Goal: Information Seeking & Learning: Check status

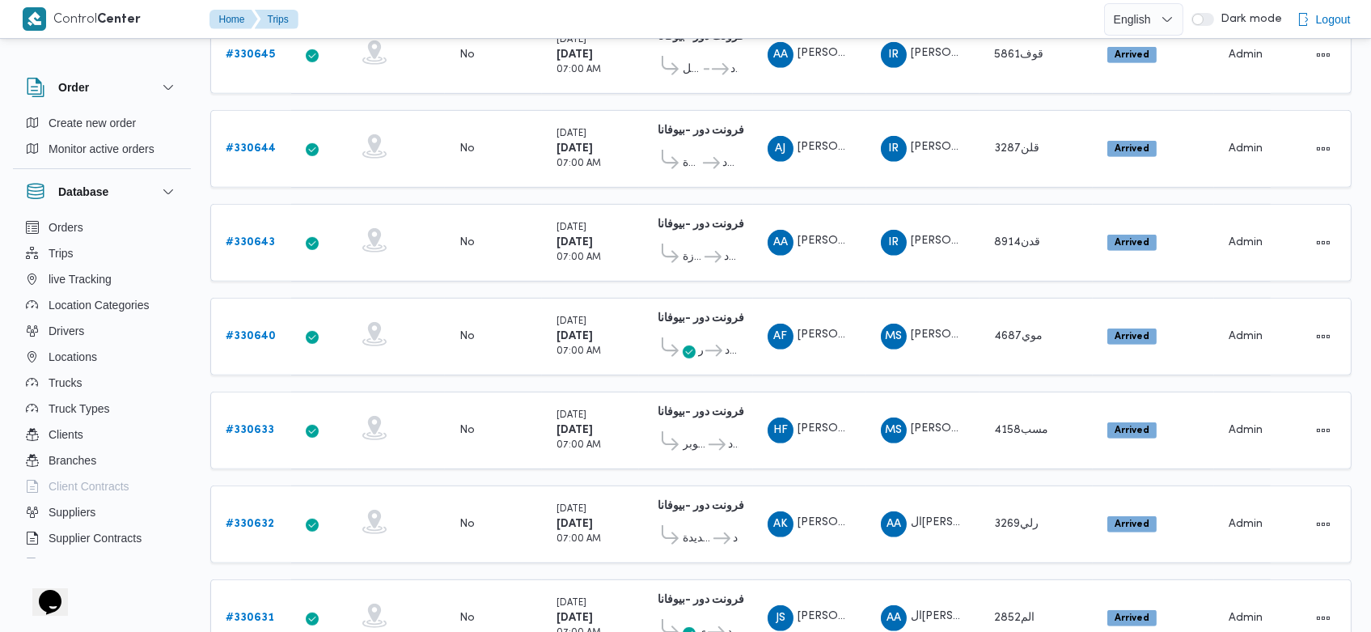
scroll to position [1601, 0]
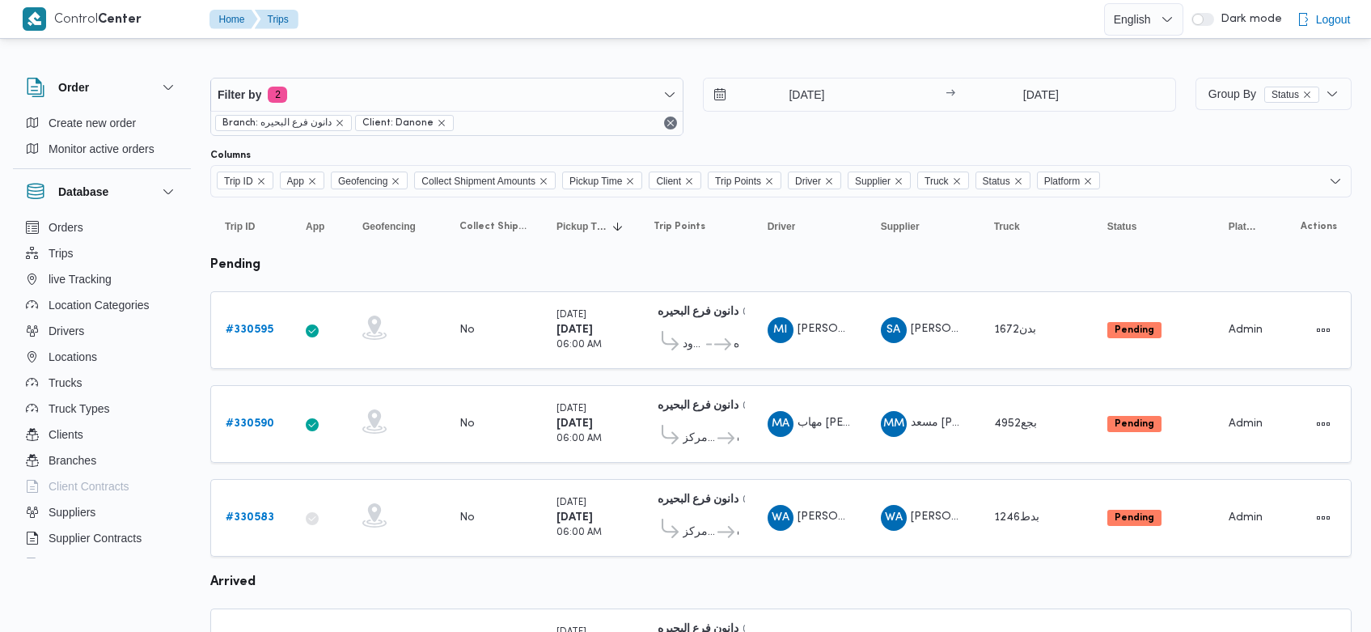
scroll to position [148, 0]
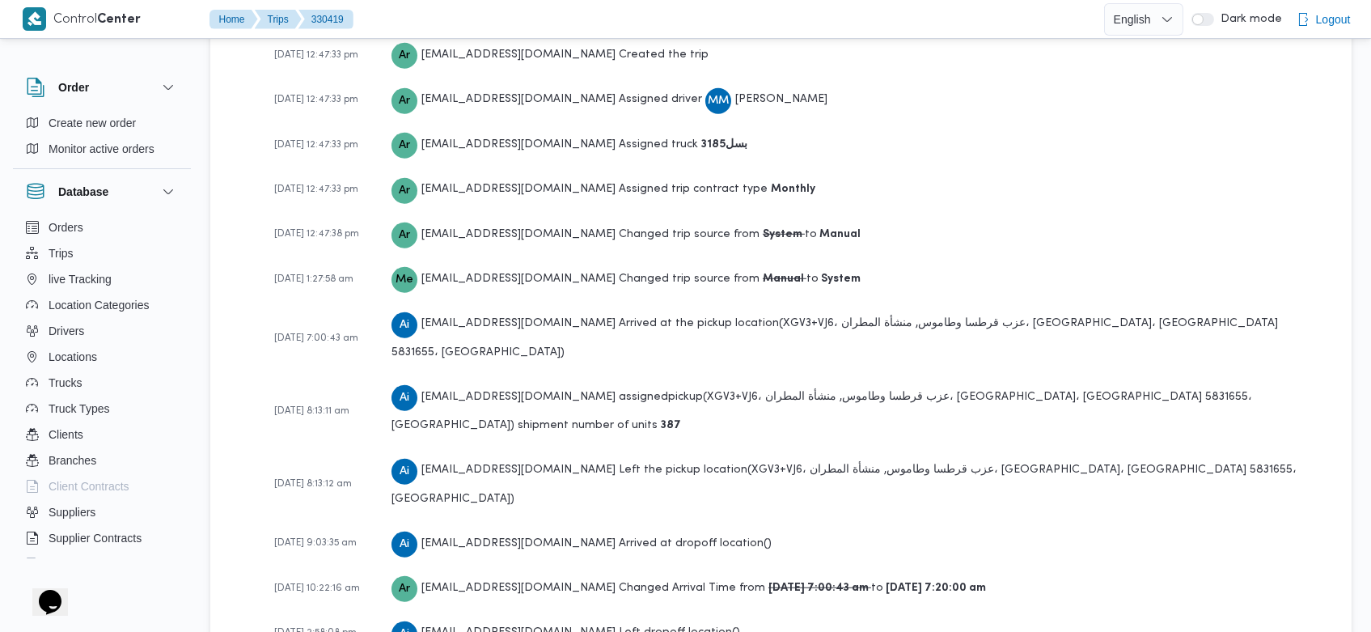
scroll to position [2435, 0]
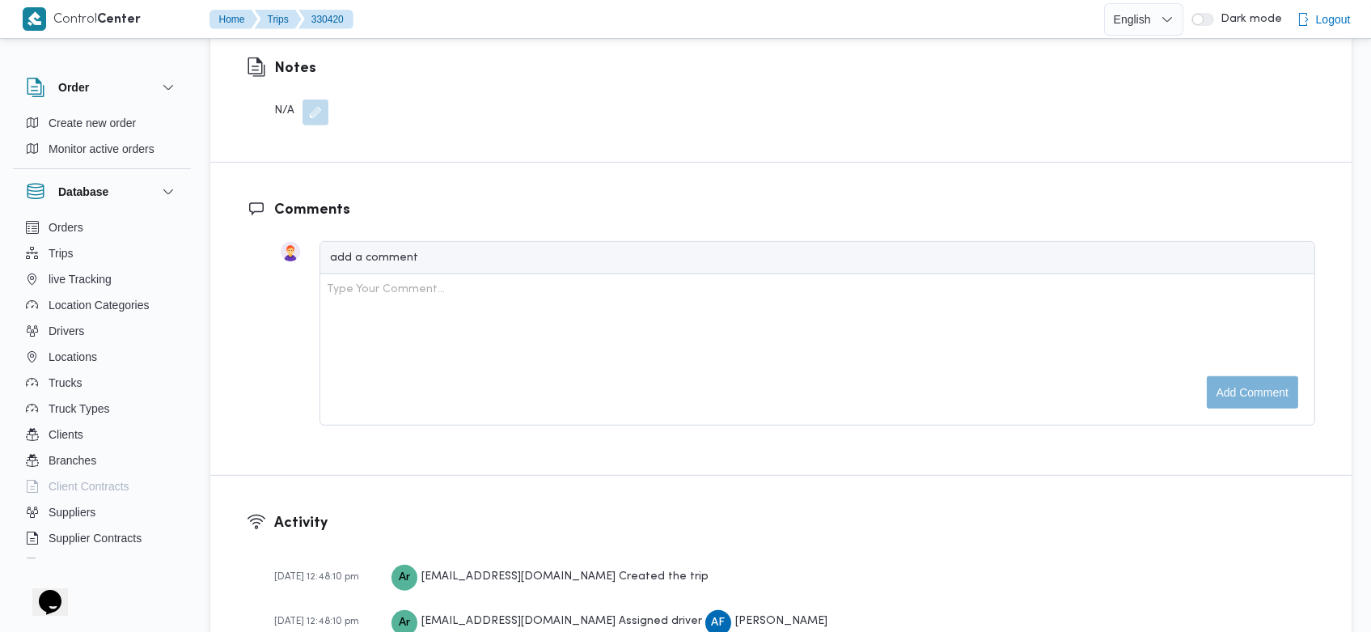
scroll to position [2390, 0]
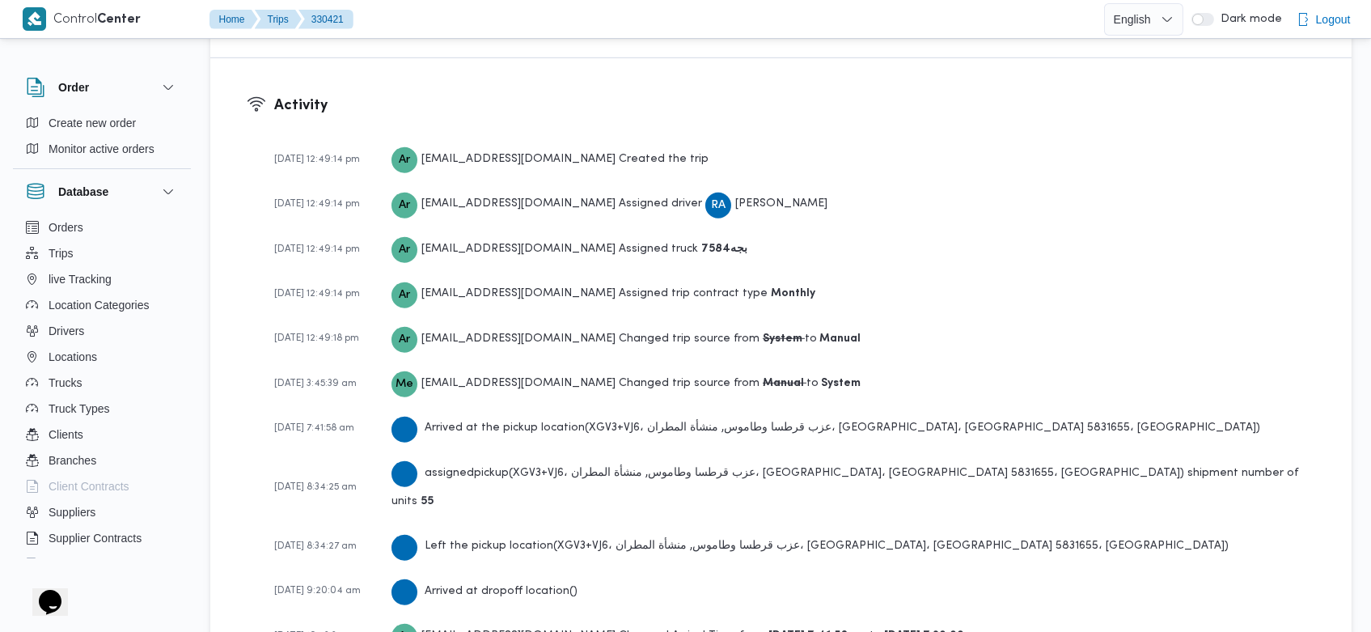
scroll to position [2435, 0]
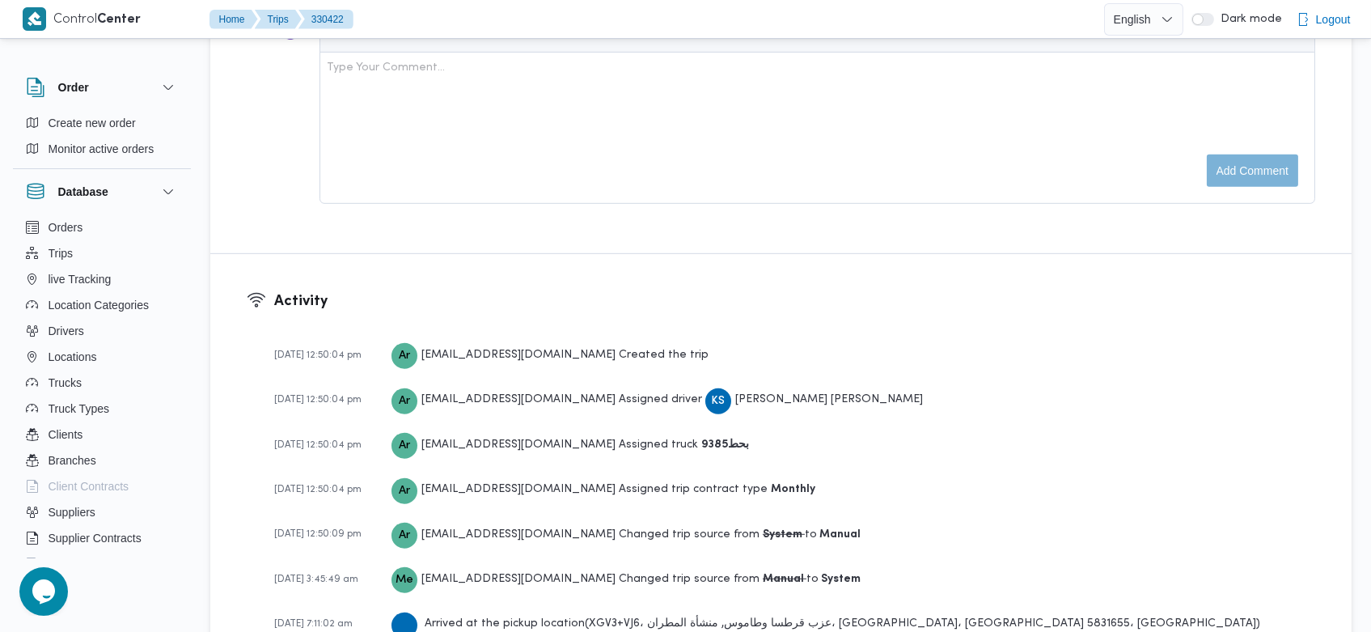
scroll to position [2390, 0]
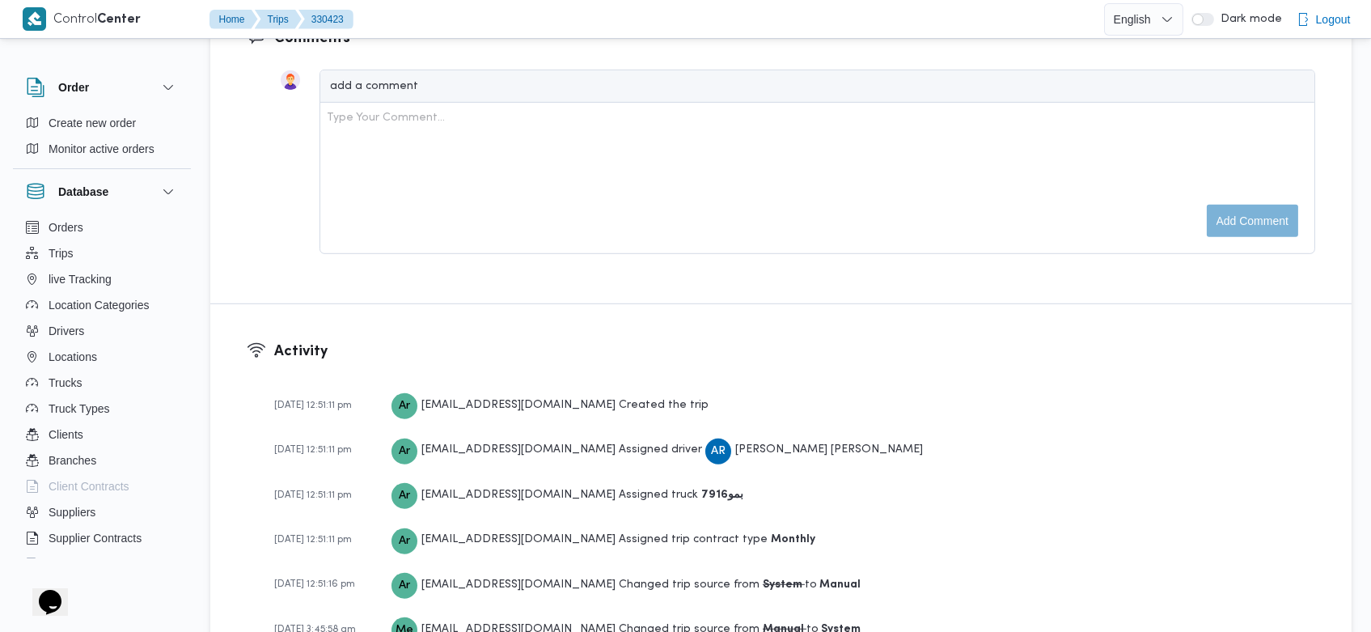
scroll to position [2390, 0]
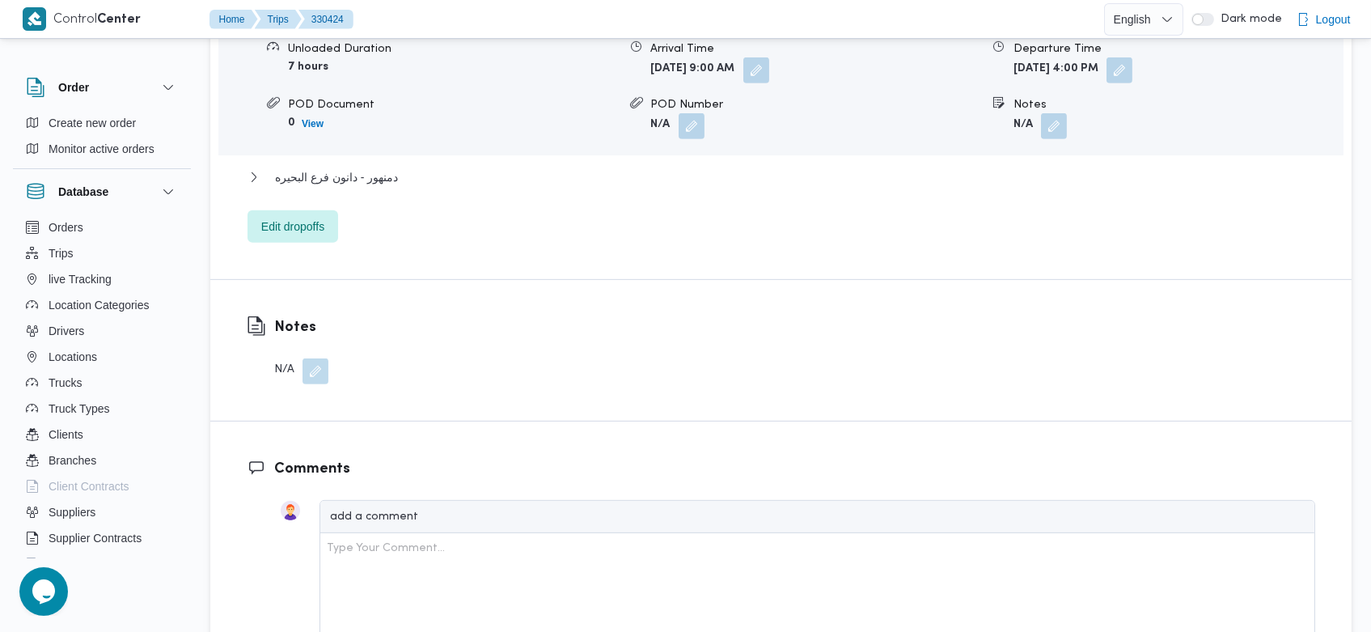
scroll to position [2481, 0]
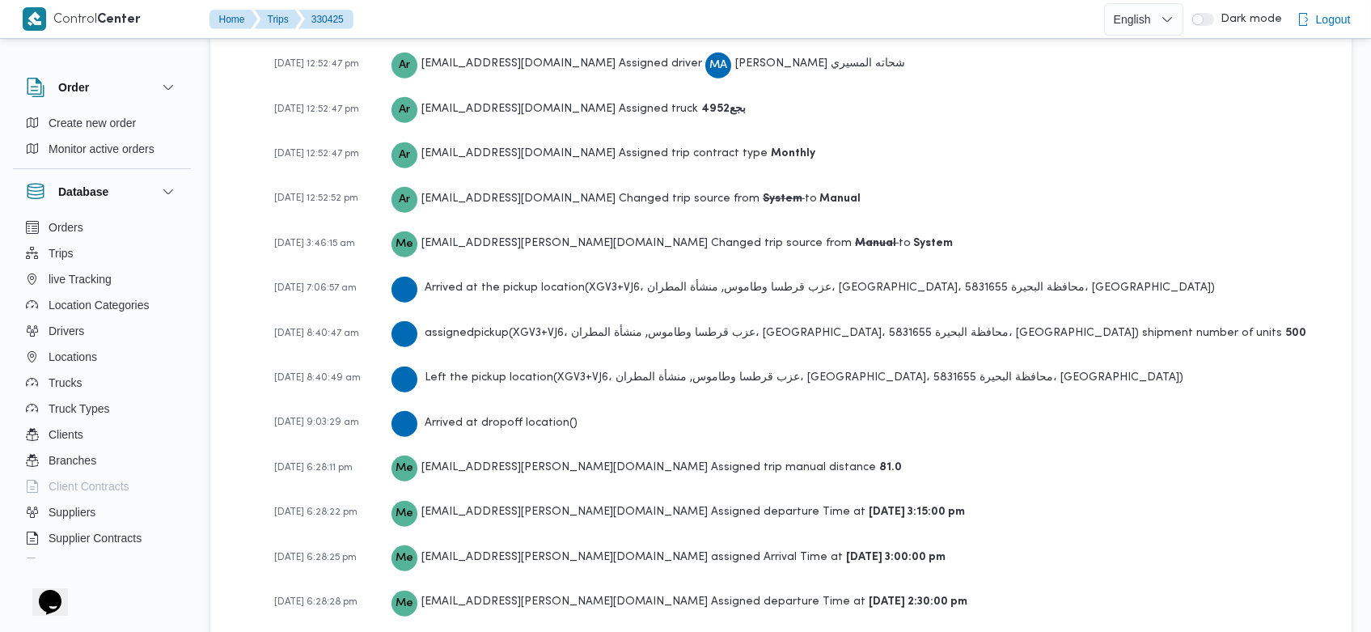
scroll to position [2435, 0]
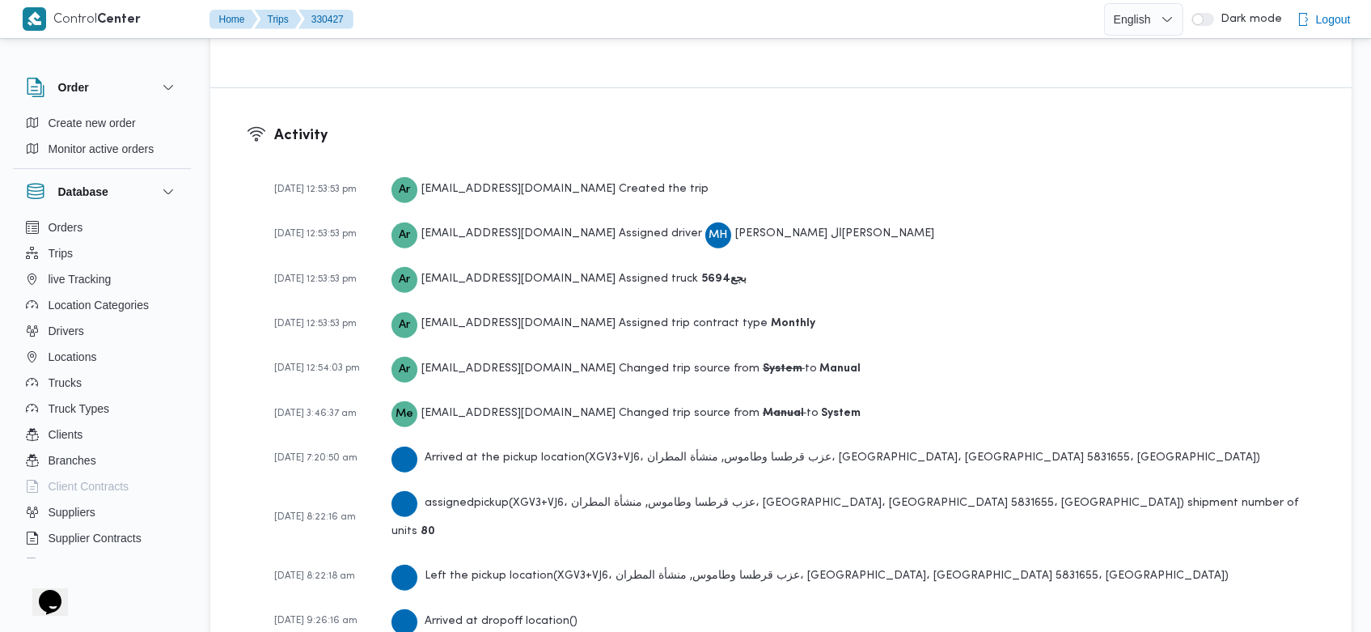
scroll to position [2390, 0]
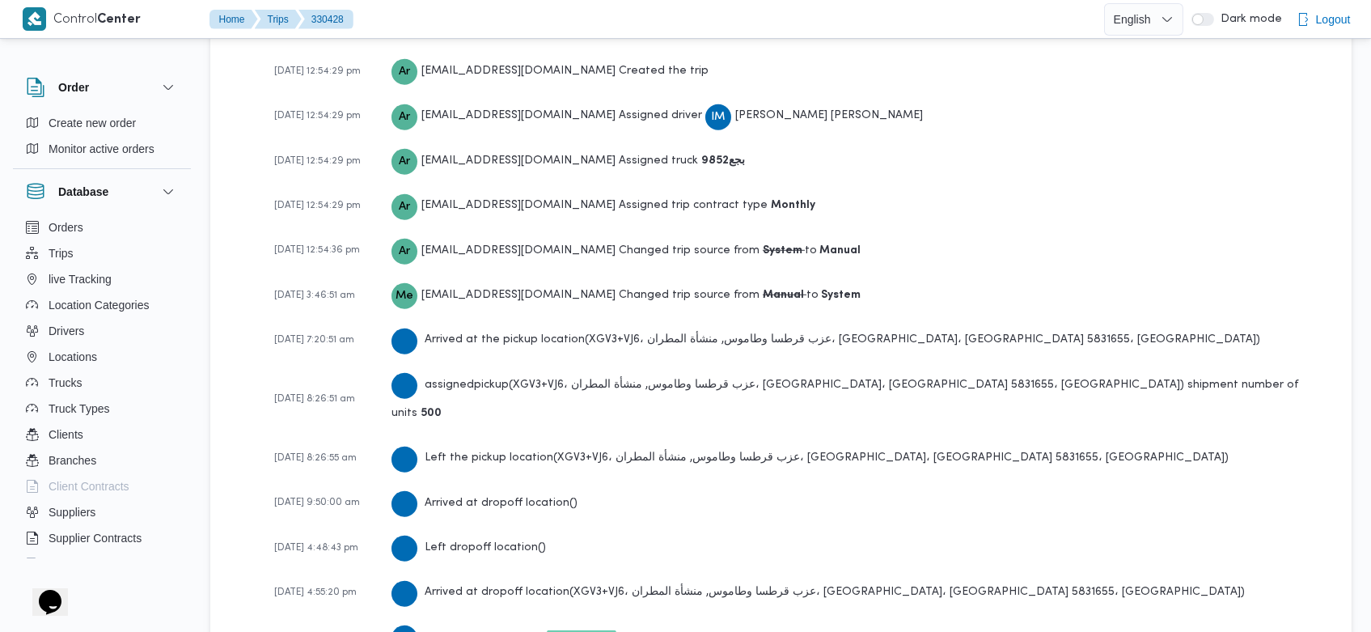
scroll to position [2435, 0]
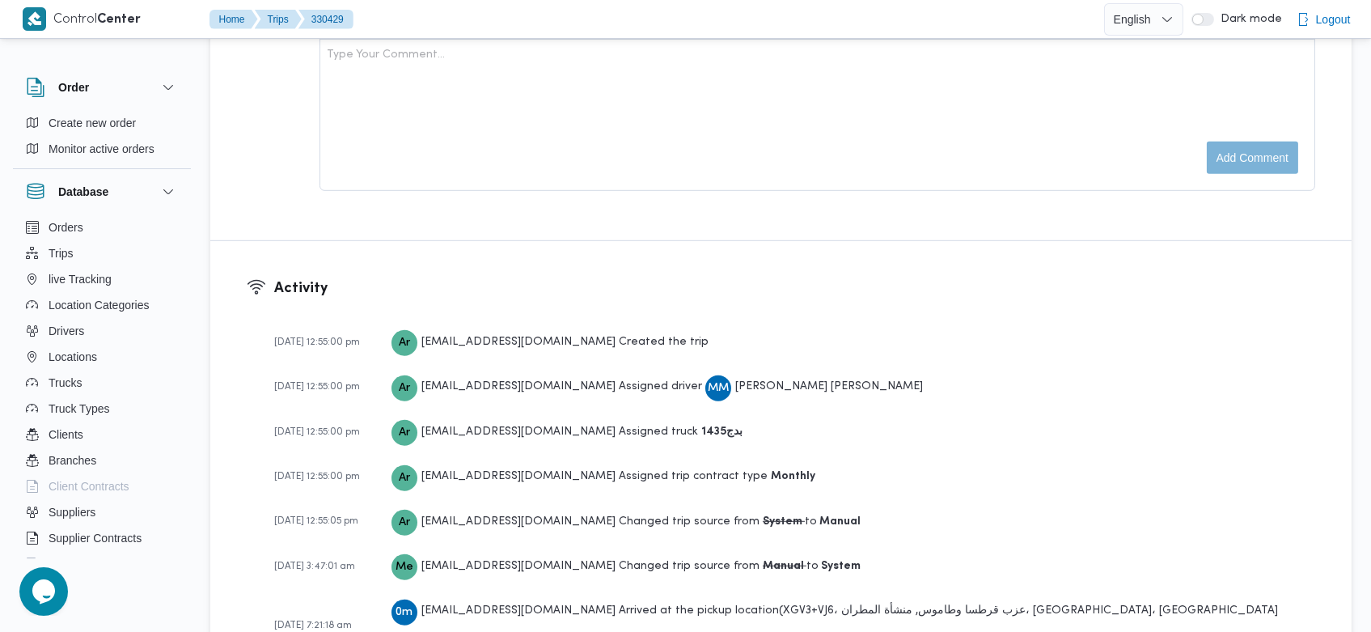
scroll to position [2390, 0]
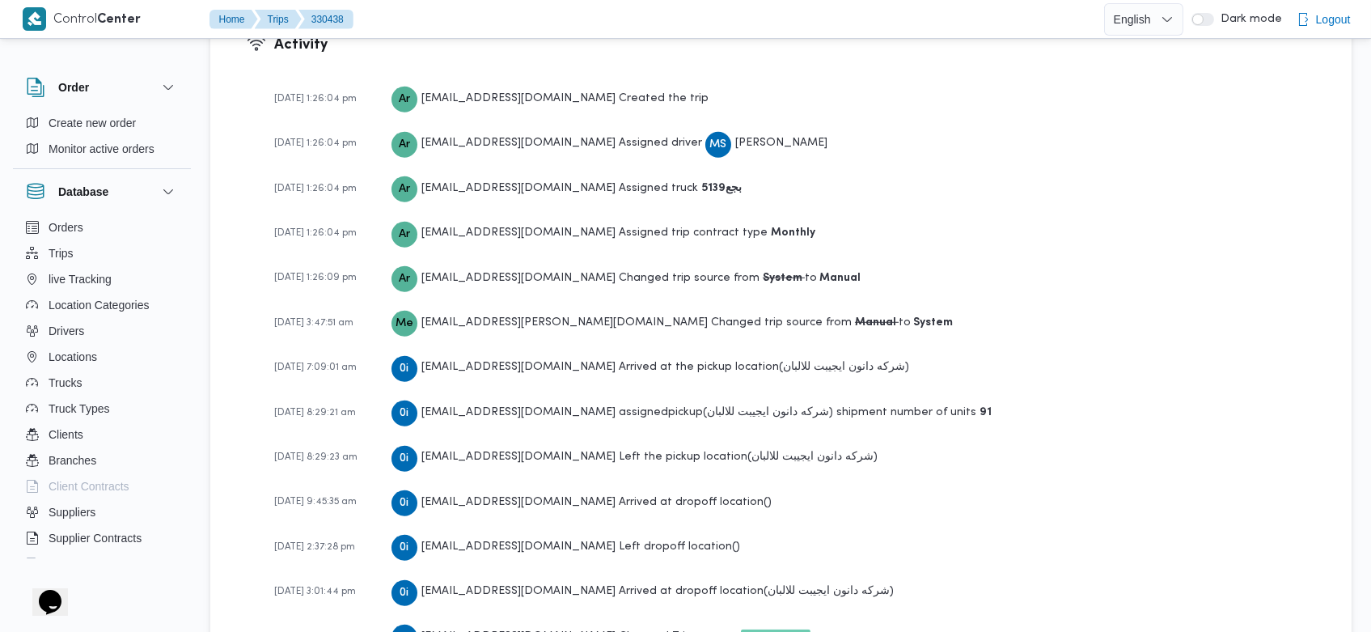
scroll to position [2390, 0]
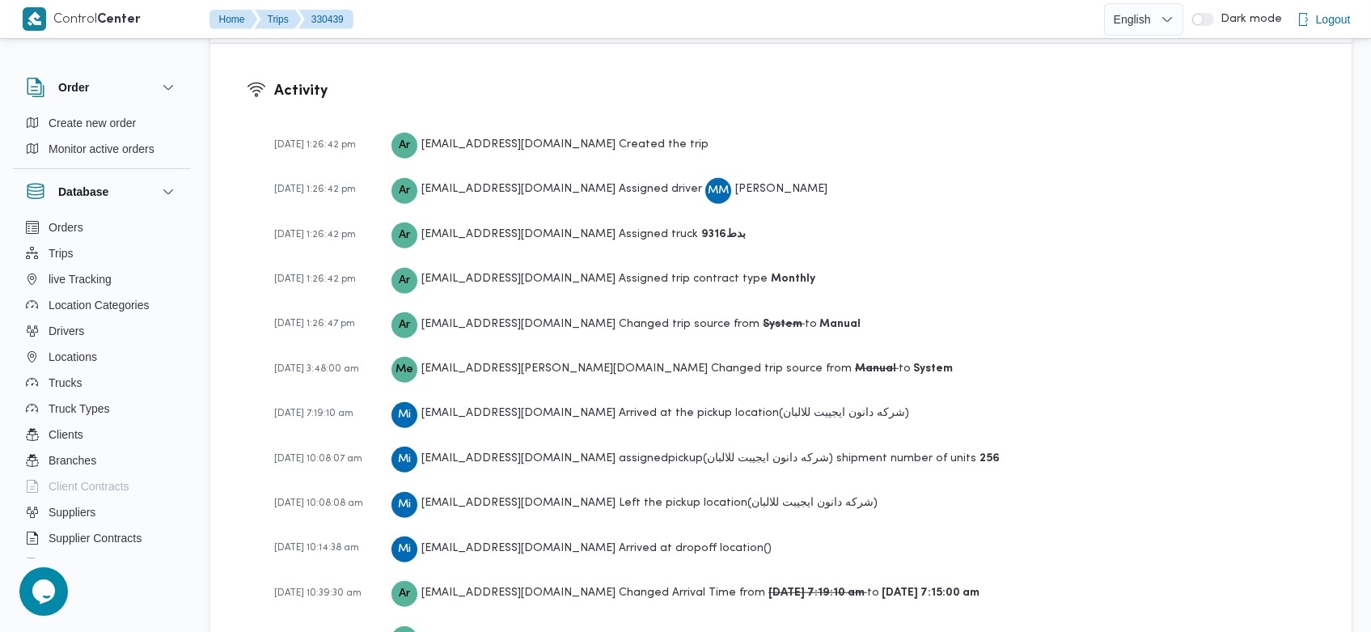
scroll to position [2619, 0]
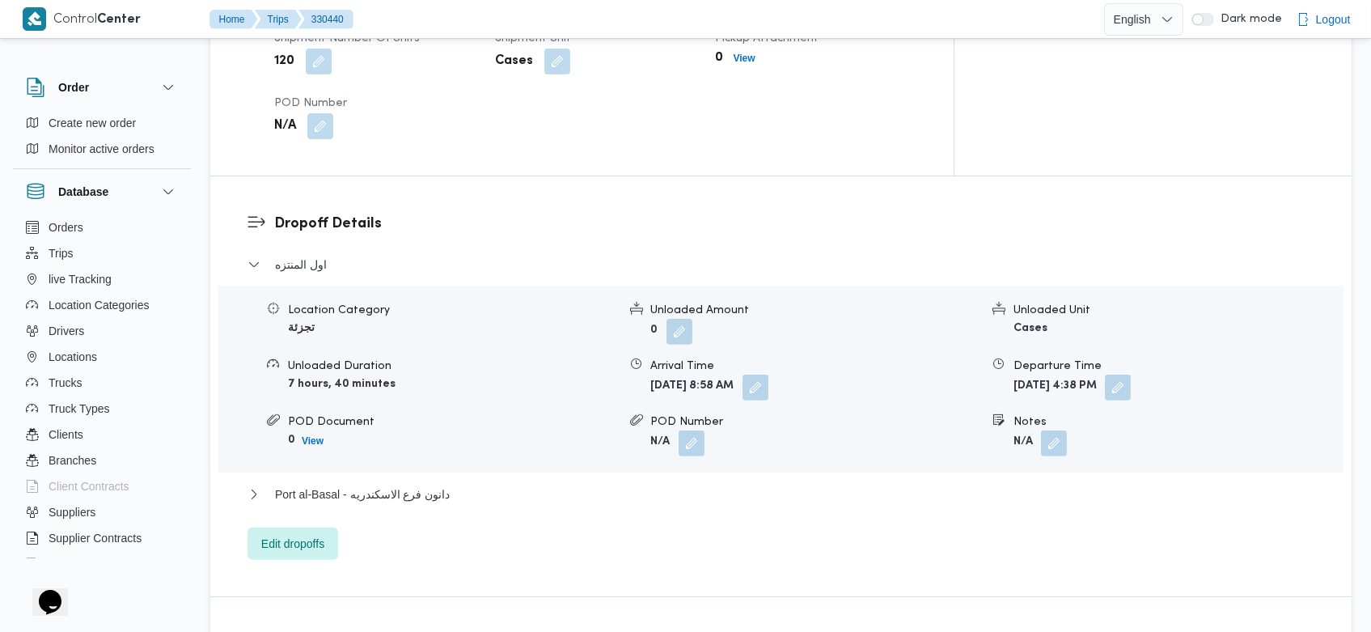
scroll to position [2435, 0]
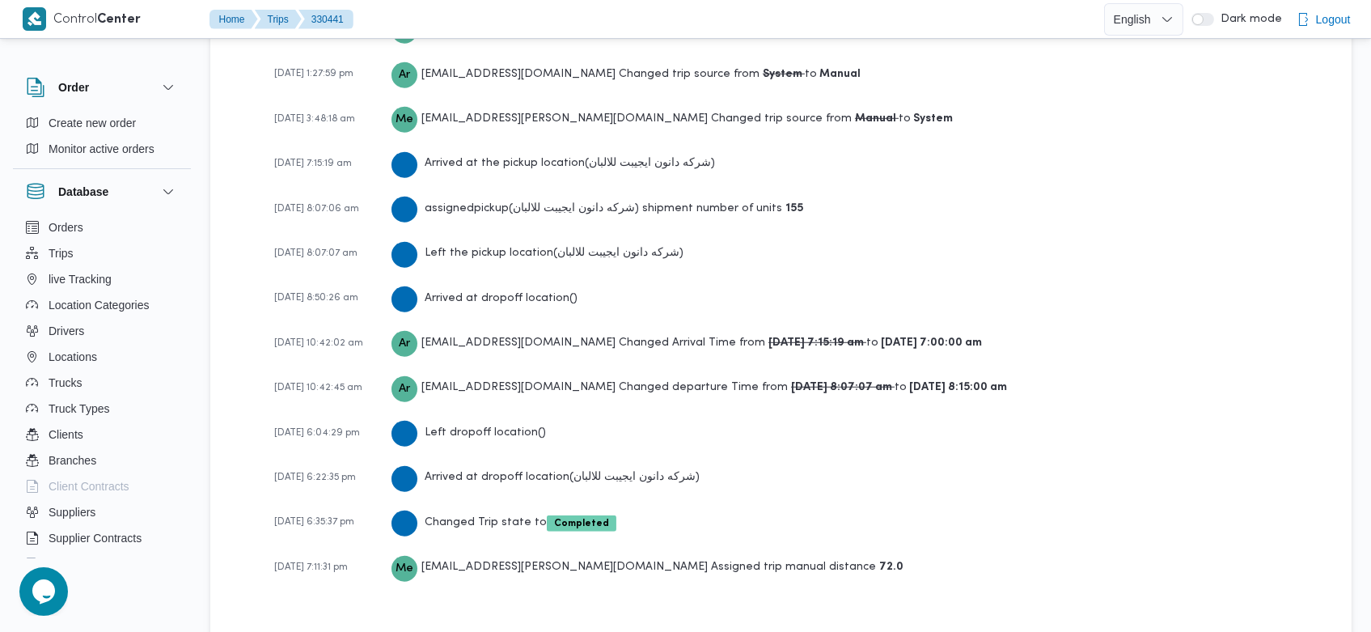
scroll to position [2481, 0]
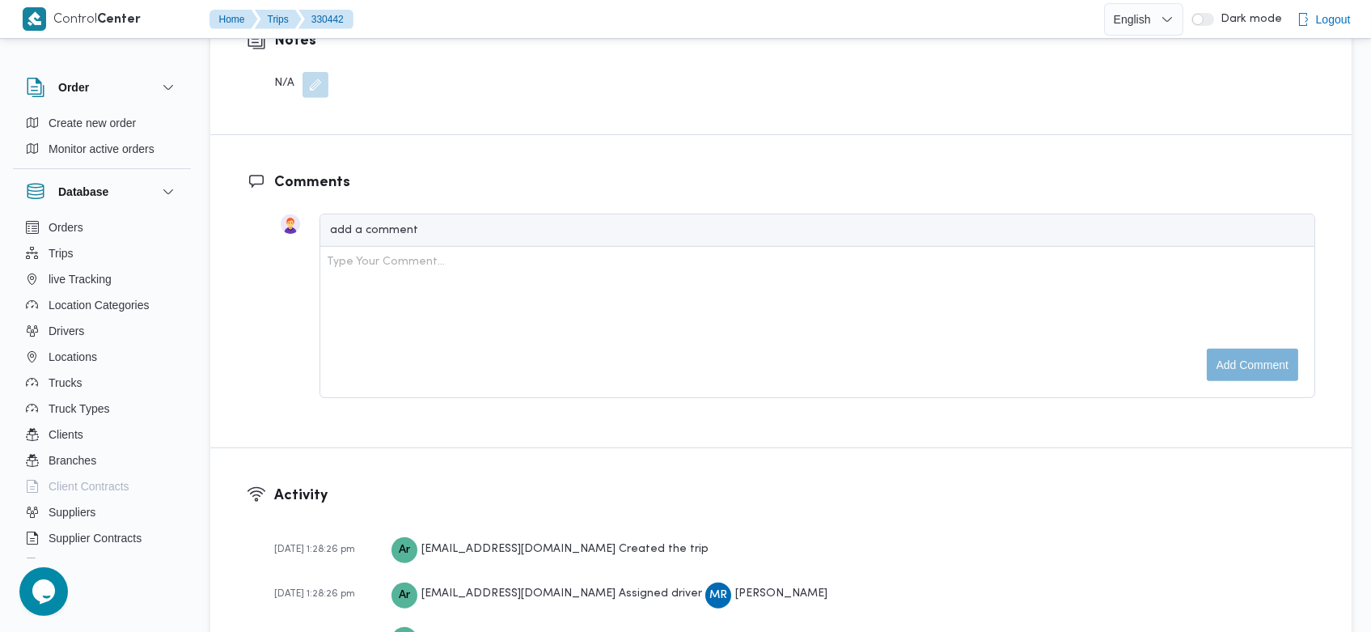
scroll to position [2481, 0]
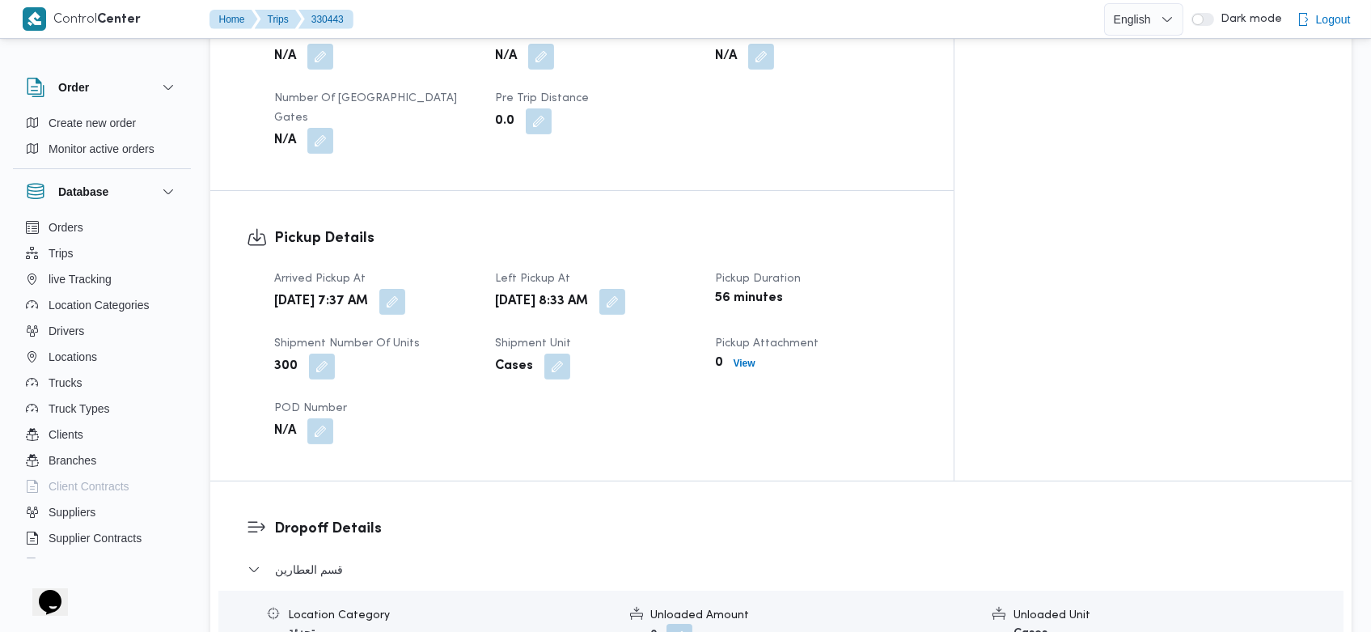
scroll to position [2390, 0]
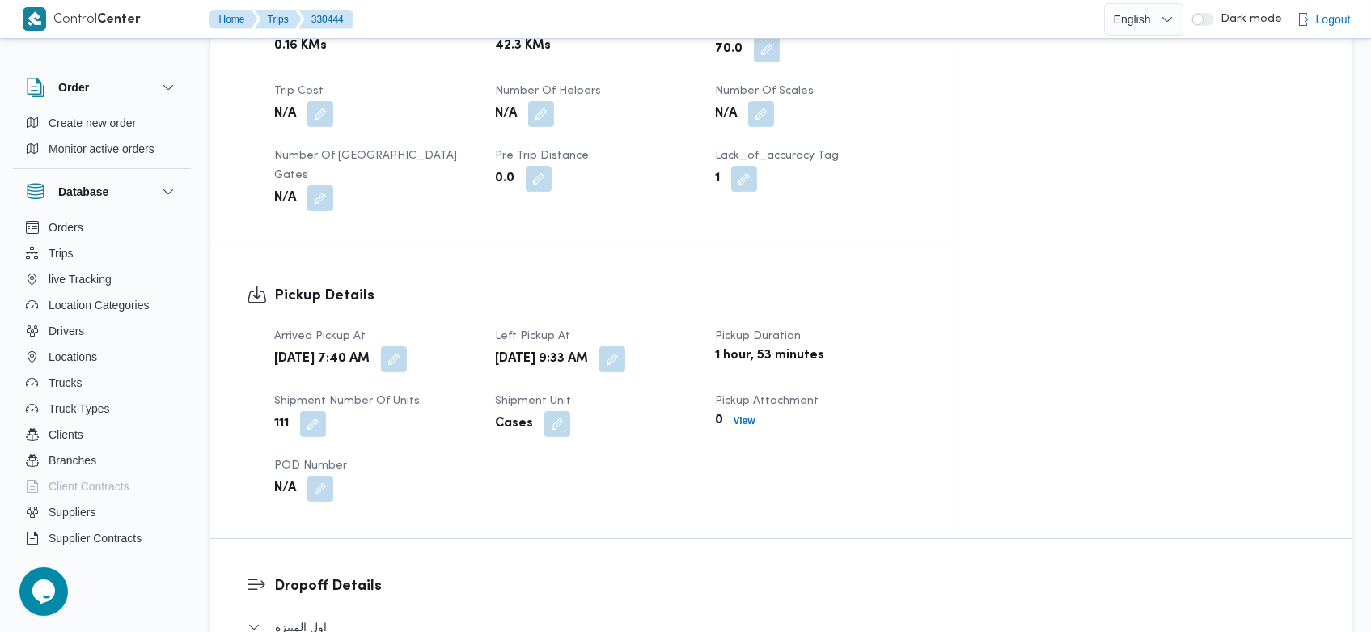
scroll to position [2435, 0]
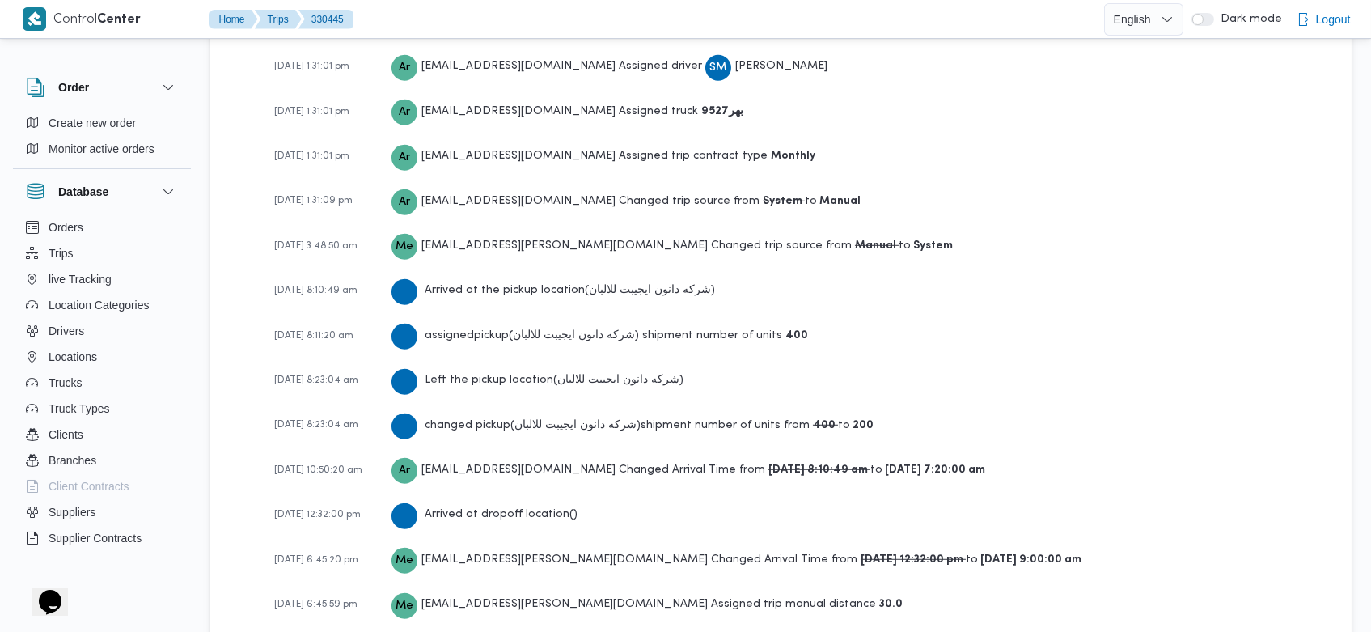
scroll to position [2573, 0]
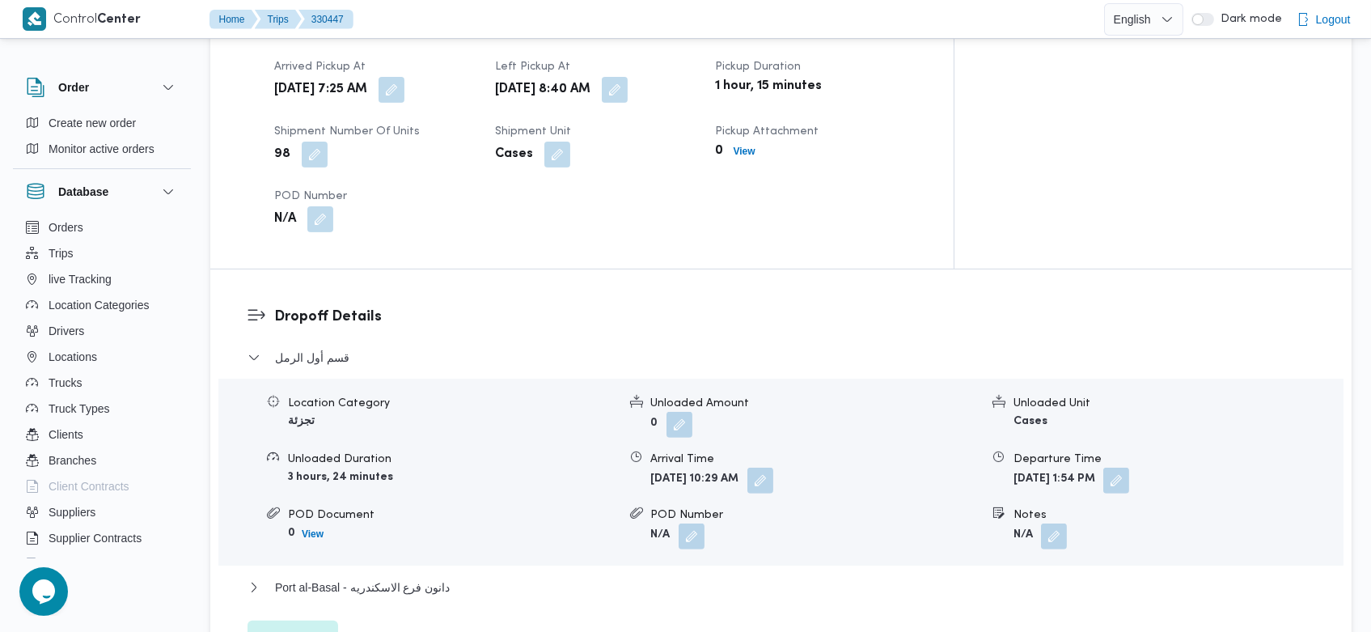
scroll to position [2481, 0]
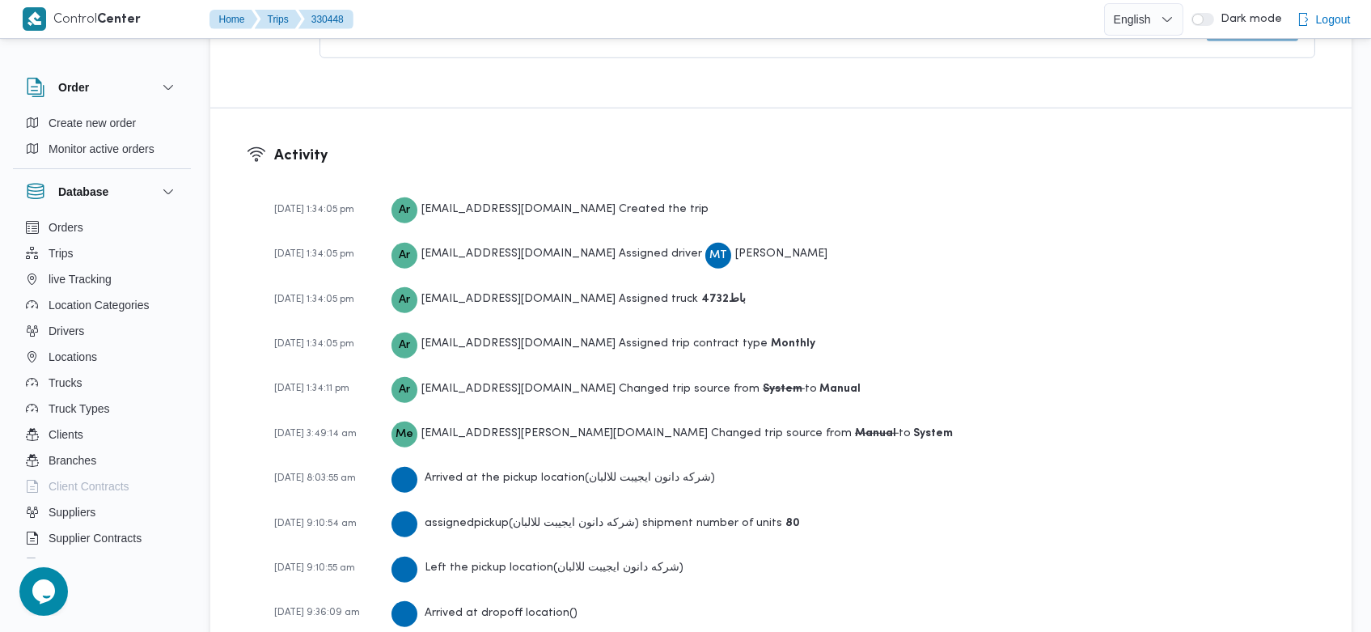
scroll to position [2528, 0]
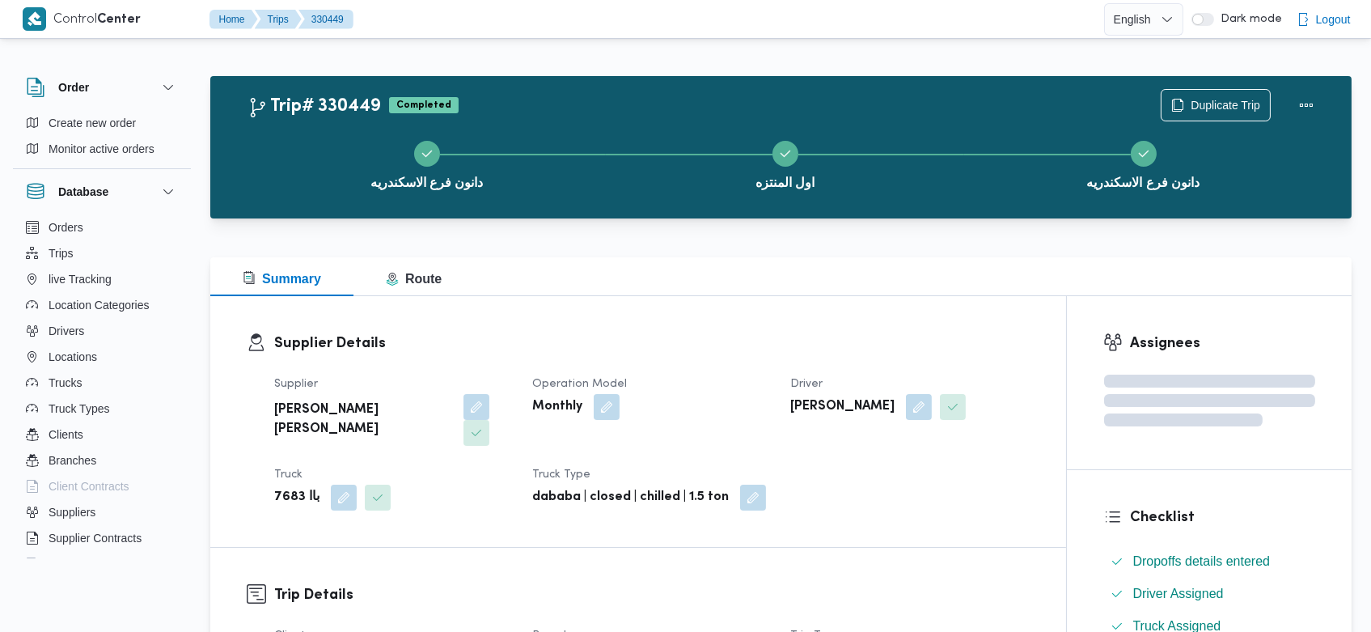
click at [398, 311] on div "Supplier Details Supplier احمد محمد عبدالعاطي عطاالله نصر الله Operation Model …" at bounding box center [638, 421] width 856 height 251
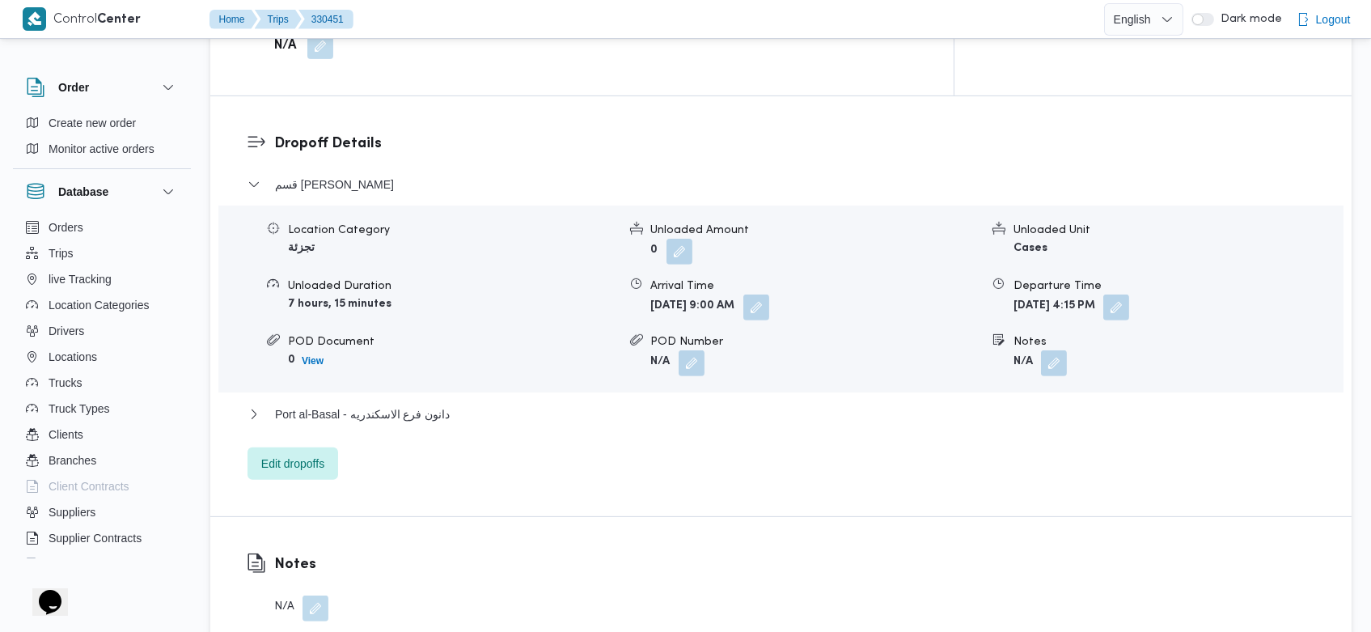
scroll to position [2573, 0]
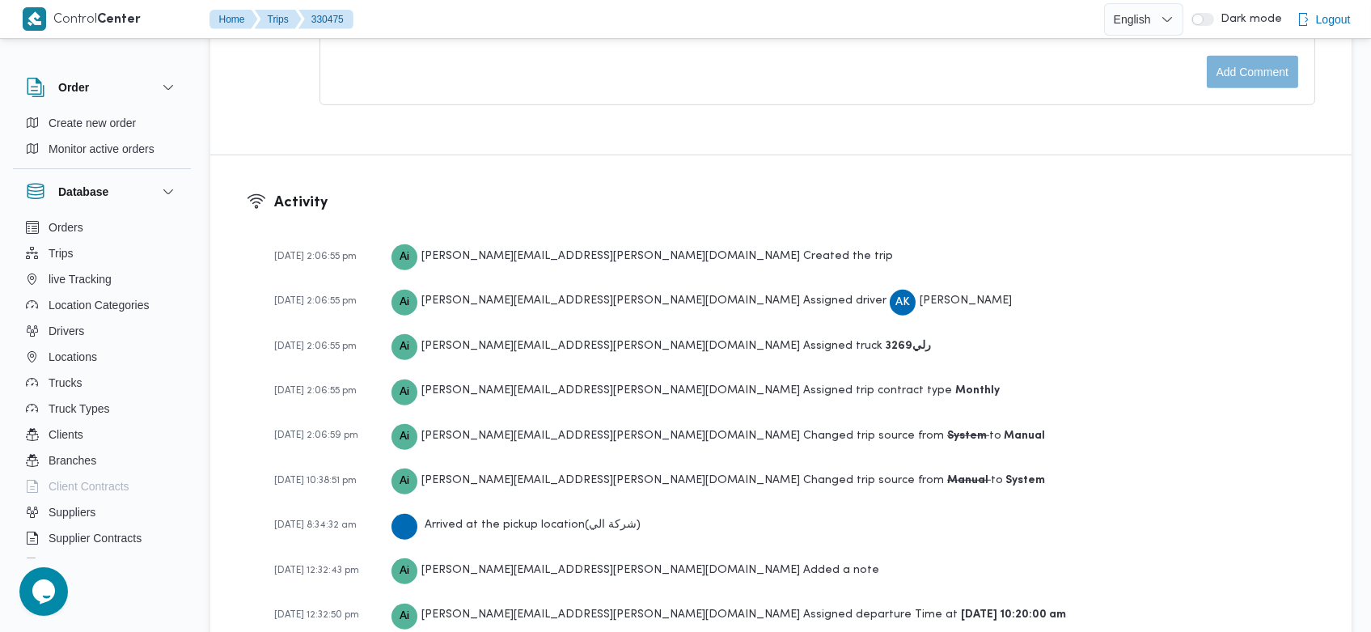
scroll to position [2448, 0]
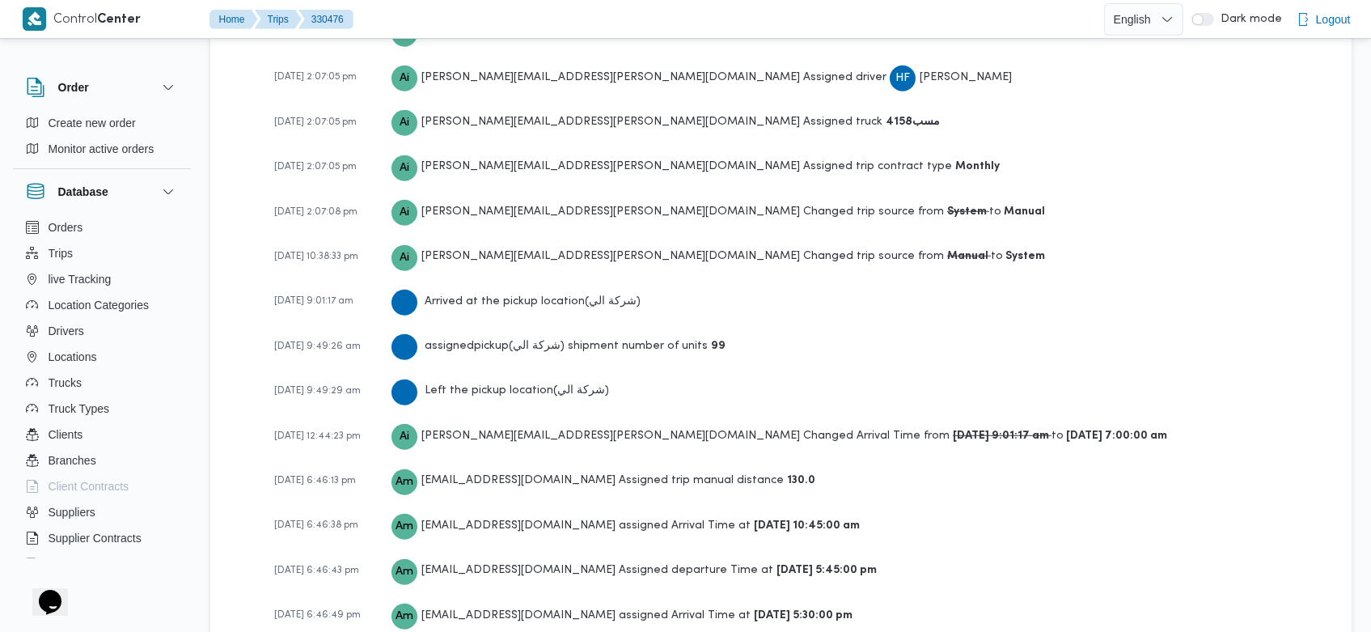
scroll to position [2632, 0]
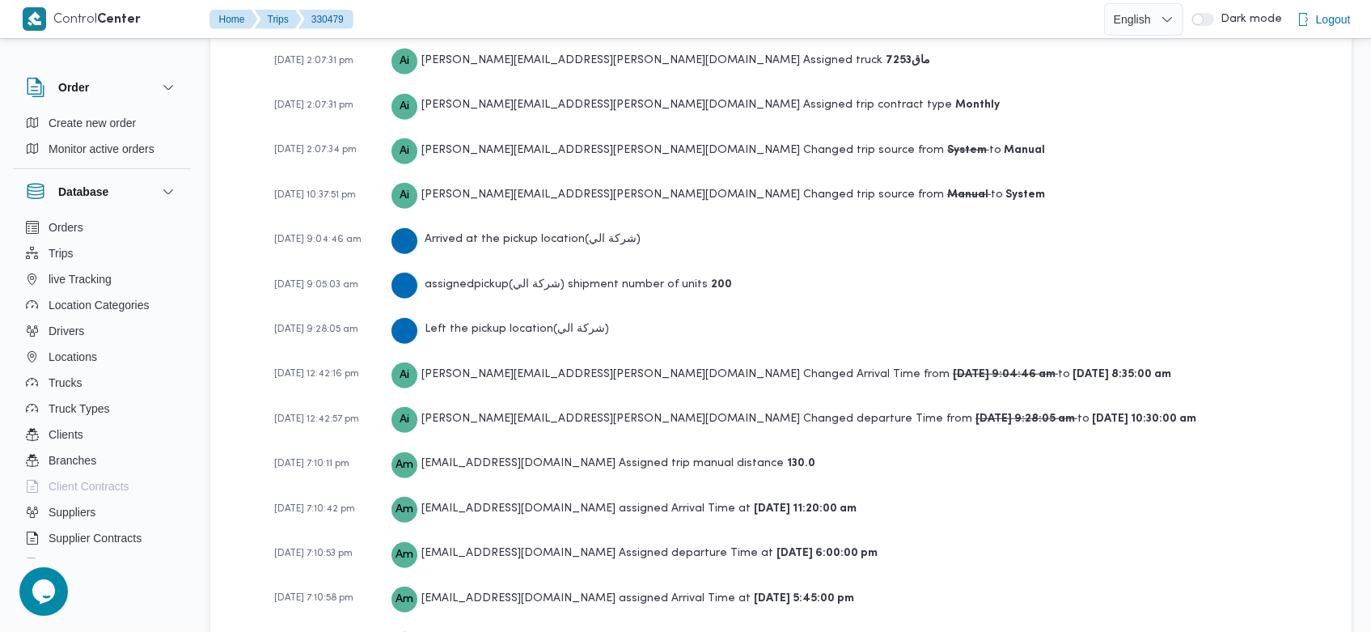
scroll to position [2540, 0]
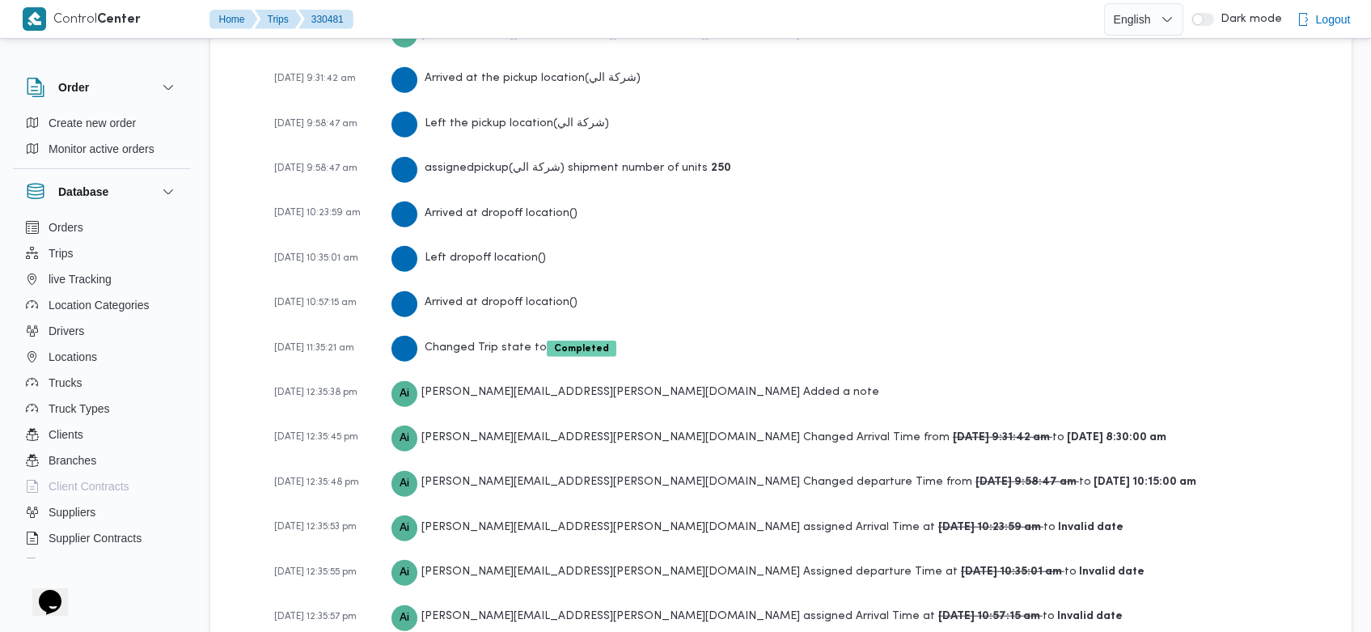
scroll to position [2269, 0]
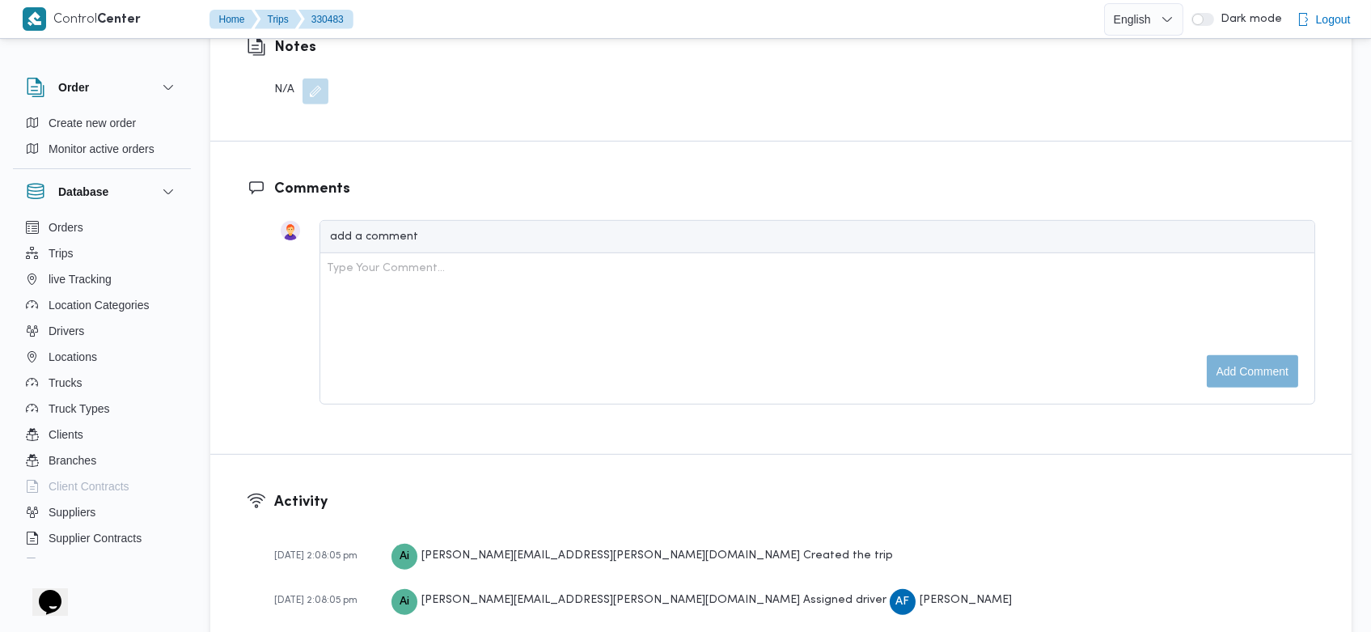
scroll to position [2448, 0]
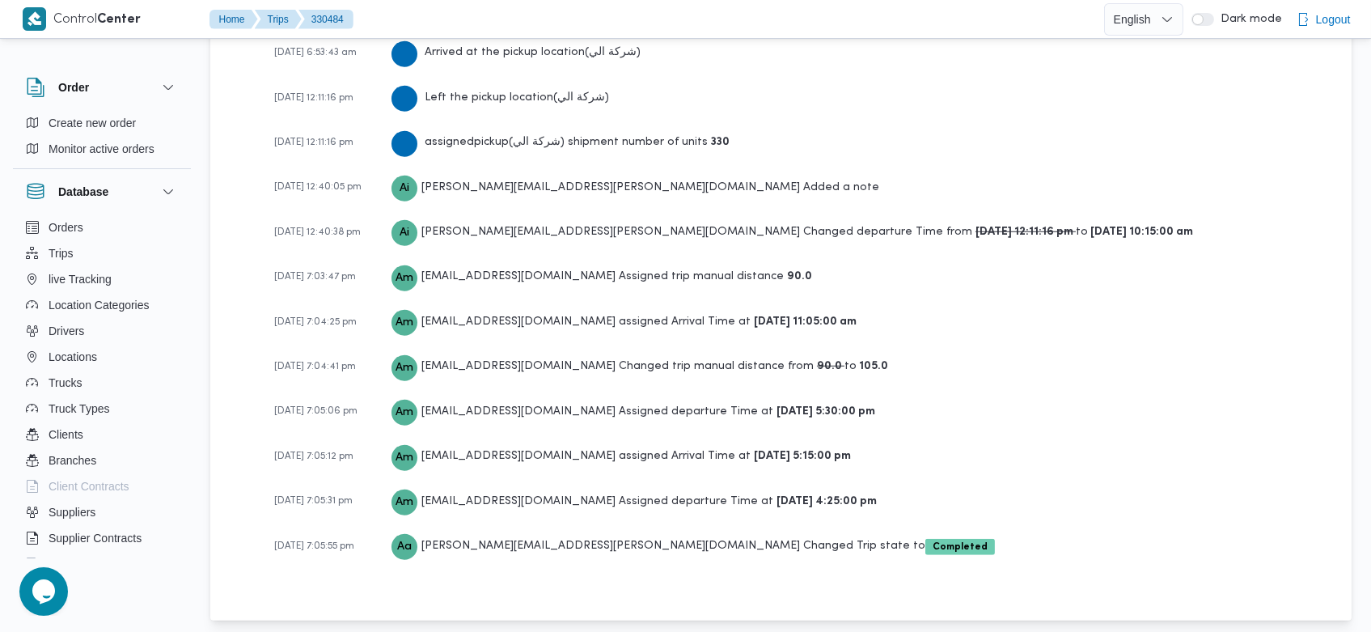
scroll to position [2585, 0]
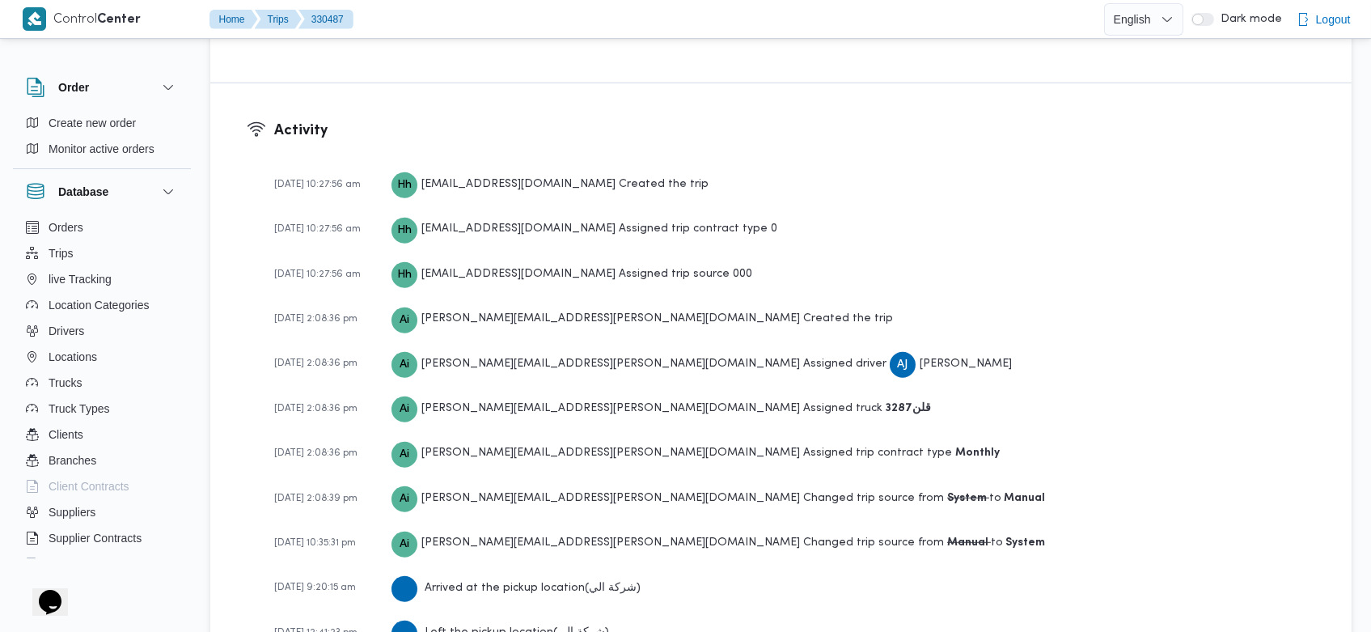
scroll to position [2678, 0]
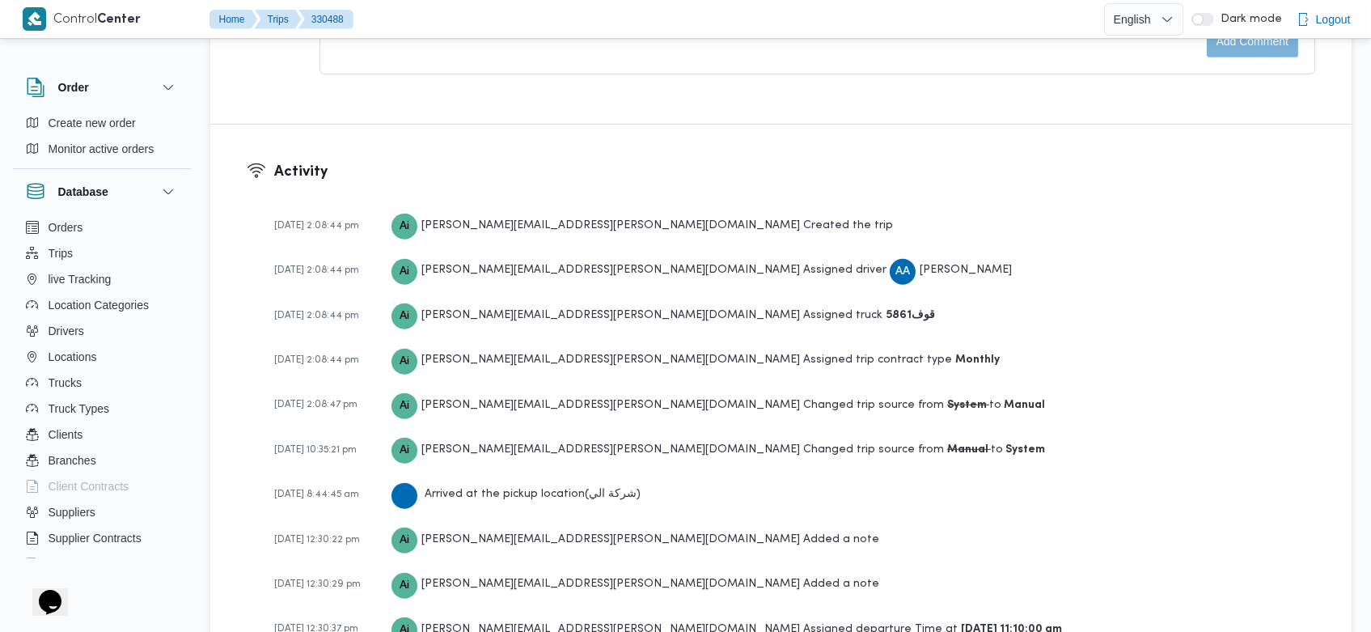
scroll to position [2629, 0]
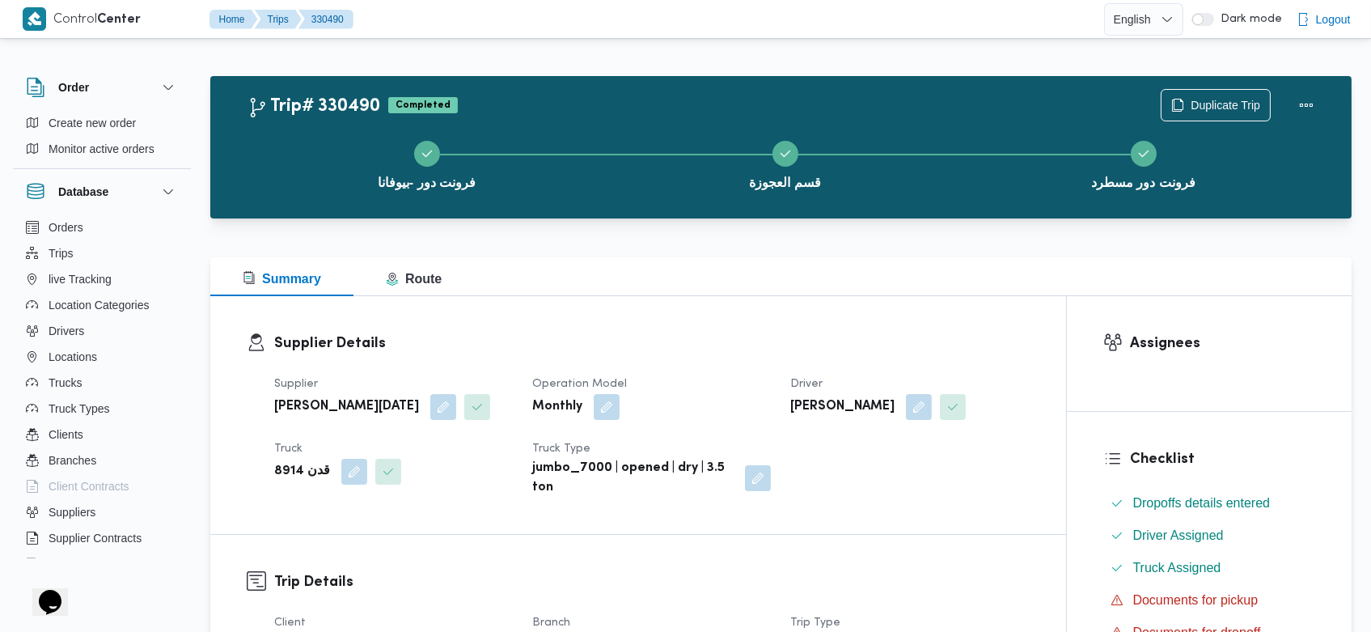
scroll to position [2678, 0]
